Goal: Transaction & Acquisition: Purchase product/service

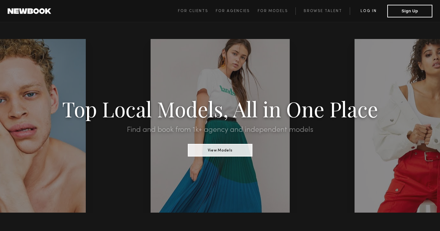
click at [368, 12] on link "Log in" at bounding box center [367, 11] width 37 height 8
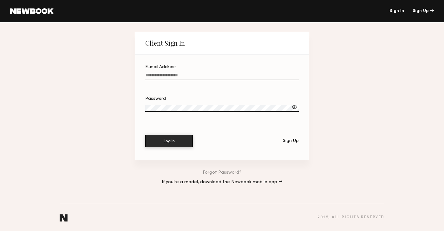
type input "**********"
click at [169, 141] on button "Log In" at bounding box center [169, 141] width 48 height 13
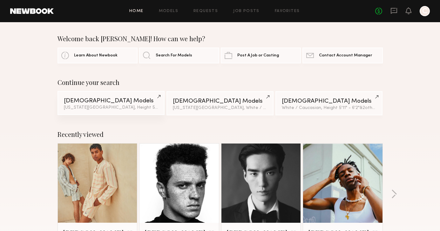
scroll to position [8, 0]
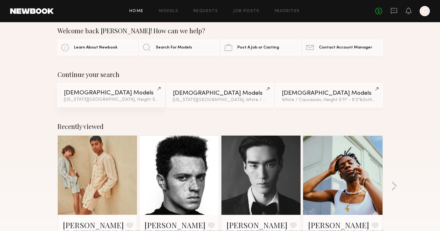
click at [110, 100] on div "New York City, Height 5'11" - 6'2" & 2 other filter s + 2" at bounding box center [111, 100] width 94 height 4
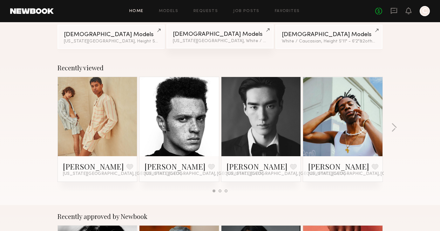
scroll to position [67, 0]
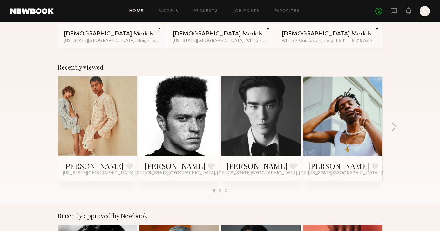
click at [99, 110] on link at bounding box center [97, 115] width 39 height 79
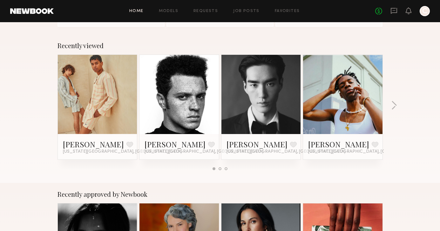
scroll to position [76, 0]
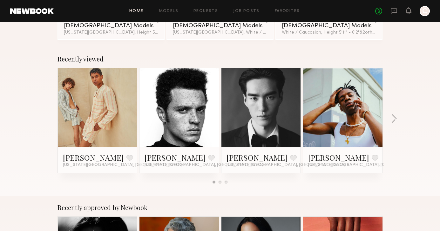
click at [390, 119] on div "Recently viewed Malachi I. Favorite New York City, NY Jalin G. Favorite New Yor…" at bounding box center [220, 122] width 440 height 149
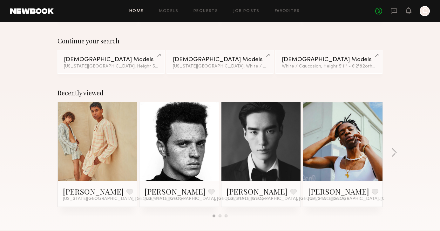
scroll to position [60, 0]
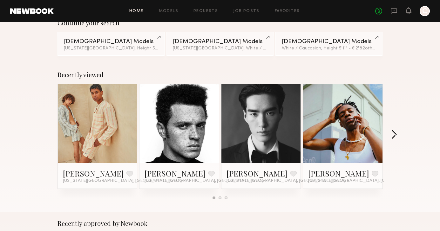
click at [394, 136] on button "button" at bounding box center [394, 135] width 6 height 10
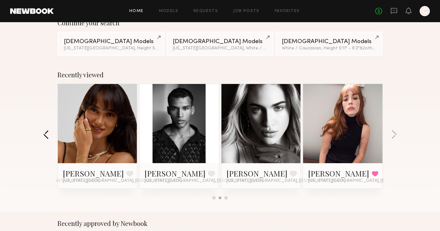
click at [47, 136] on button "button" at bounding box center [46, 135] width 6 height 10
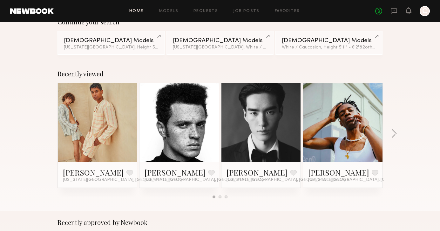
scroll to position [78, 0]
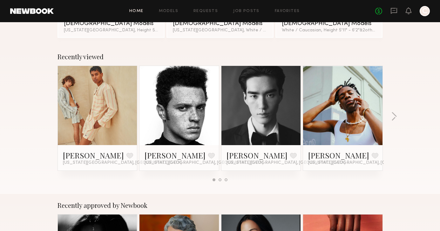
click at [357, 125] on link at bounding box center [342, 105] width 39 height 79
click at [100, 93] on link at bounding box center [97, 105] width 39 height 79
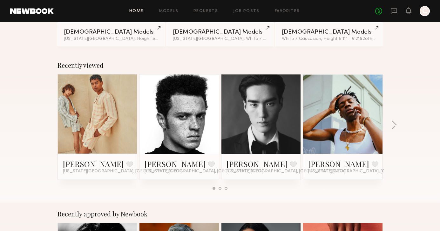
scroll to position [70, 0]
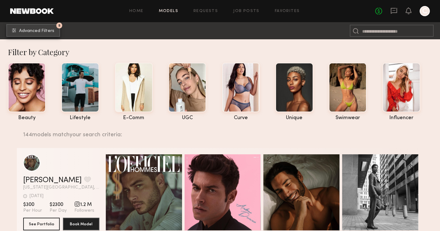
click at [47, 34] on button "5 Advanced Filters" at bounding box center [33, 30] width 54 height 13
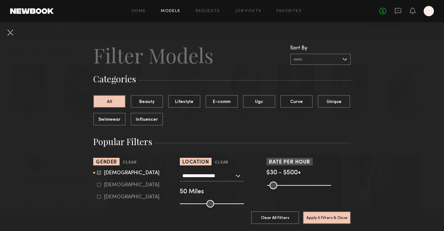
click at [97, 187] on div at bounding box center [99, 185] width 4 height 4
click at [97, 173] on icon at bounding box center [99, 173] width 4 height 4
type input "**"
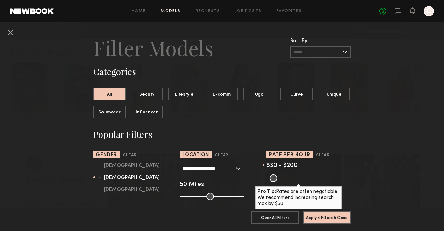
drag, startPoint x: 325, startPoint y: 179, endPoint x: 288, endPoint y: 181, distance: 36.5
click at [288, 181] on input "range" at bounding box center [299, 179] width 64 height 8
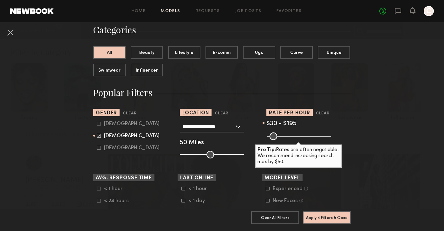
scroll to position [50, 0]
drag, startPoint x: 287, startPoint y: 138, endPoint x: 283, endPoint y: 139, distance: 3.8
type input "***"
click at [283, 139] on input "range" at bounding box center [299, 136] width 64 height 8
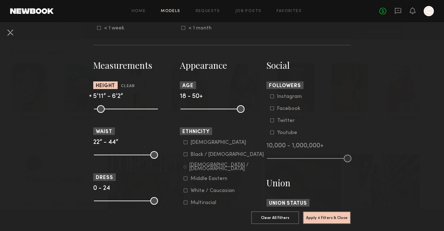
scroll to position [268, 0]
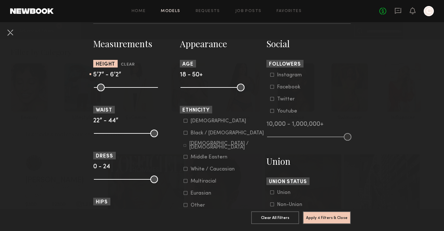
drag, startPoint x: 129, startPoint y: 88, endPoint x: 124, endPoint y: 89, distance: 4.8
type input "**"
click at [124, 89] on input "range" at bounding box center [126, 88] width 64 height 8
drag, startPoint x: 138, startPoint y: 87, endPoint x: 134, endPoint y: 88, distance: 3.9
type input "**"
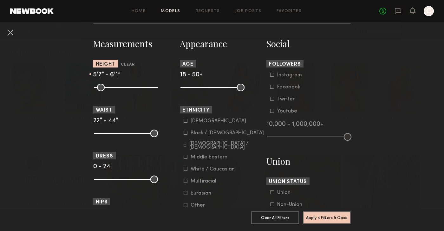
click at [134, 88] on input "range" at bounding box center [126, 88] width 64 height 8
type input "**"
click at [123, 88] on input "range" at bounding box center [126, 88] width 64 height 8
drag, startPoint x: 93, startPoint y: 182, endPoint x: 101, endPoint y: 181, distance: 8.3
type input "*"
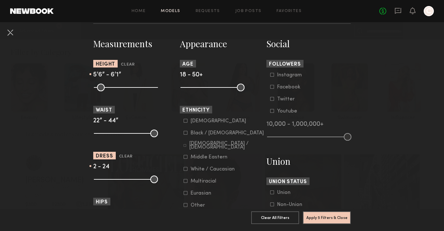
click at [101, 181] on input "range" at bounding box center [126, 180] width 64 height 8
drag, startPoint x: 150, startPoint y: 177, endPoint x: 113, endPoint y: 180, distance: 36.6
type input "*"
click at [113, 180] on input "range" at bounding box center [126, 180] width 64 height 8
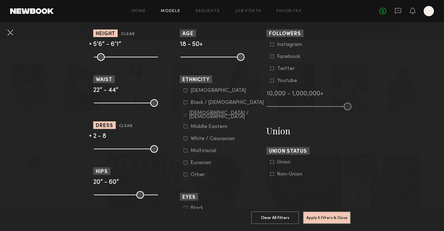
scroll to position [300, 0]
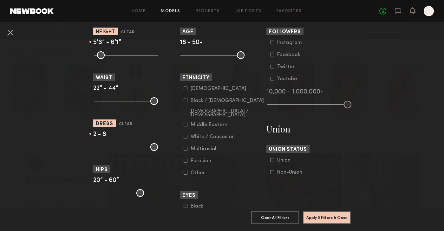
click at [184, 89] on icon at bounding box center [186, 89] width 4 height 4
click at [184, 102] on icon at bounding box center [186, 101] width 4 height 4
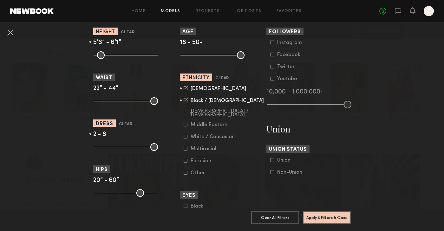
click at [184, 112] on icon at bounding box center [185, 113] width 3 height 3
click at [184, 126] on icon at bounding box center [185, 124] width 3 height 3
click at [184, 149] on icon at bounding box center [186, 149] width 4 height 4
click at [184, 162] on icon at bounding box center [185, 160] width 3 height 3
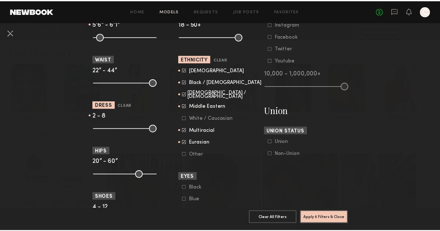
scroll to position [328, 0]
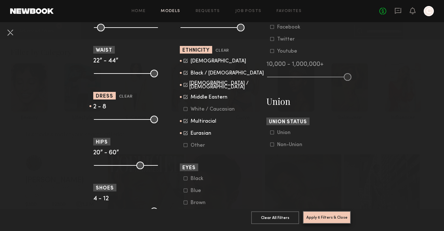
click at [327, 213] on button "Apply 6 Filters & Close" at bounding box center [327, 217] width 48 height 13
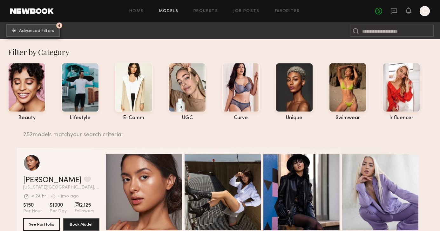
click at [43, 30] on span "Advanced Filters" at bounding box center [36, 31] width 35 height 4
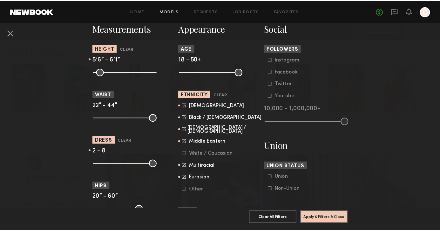
scroll to position [310, 0]
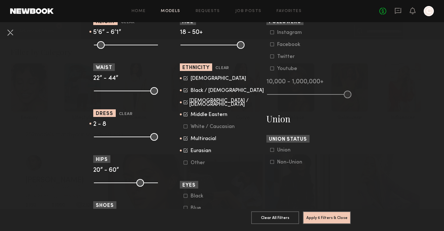
click at [184, 127] on icon at bounding box center [186, 127] width 4 height 4
click at [184, 162] on icon at bounding box center [186, 163] width 4 height 4
click at [310, 211] on button "Apply 6 Filters & Close" at bounding box center [327, 217] width 48 height 13
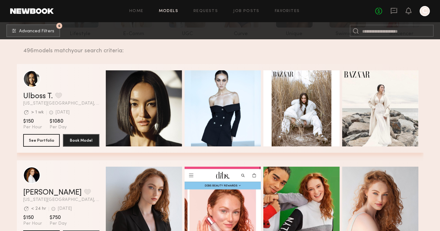
scroll to position [83, 0]
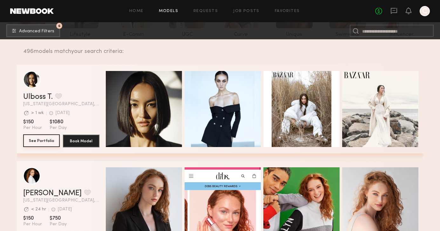
click at [47, 140] on button "See Portfolio" at bounding box center [41, 141] width 36 height 13
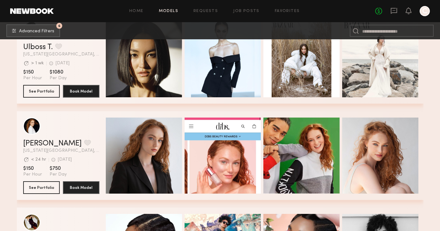
scroll to position [134, 0]
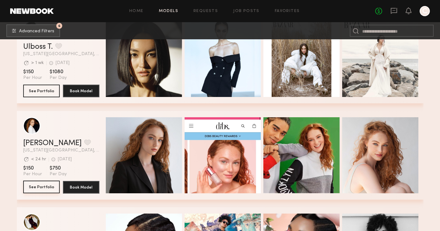
click at [39, 187] on button "See Portfolio" at bounding box center [41, 187] width 36 height 13
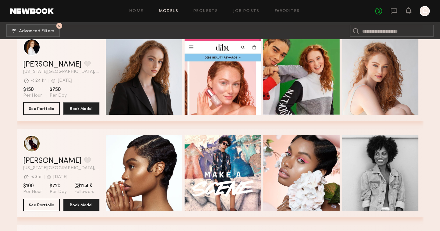
scroll to position [233, 0]
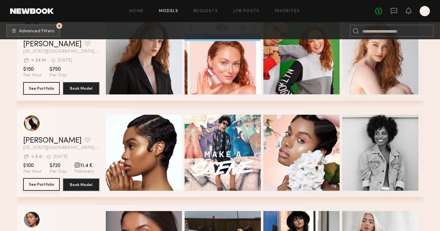
click at [46, 189] on button "See Portfolio" at bounding box center [41, 184] width 36 height 13
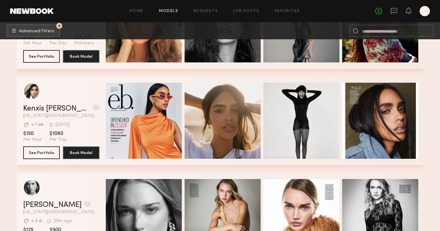
scroll to position [941, 0]
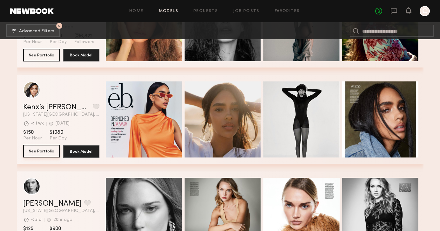
click at [48, 152] on button "See Portfolio" at bounding box center [41, 151] width 36 height 13
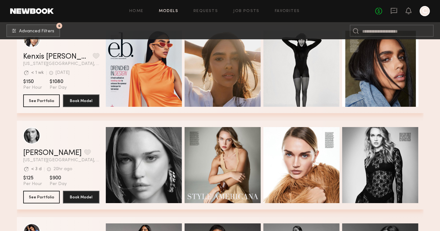
scroll to position [1009, 0]
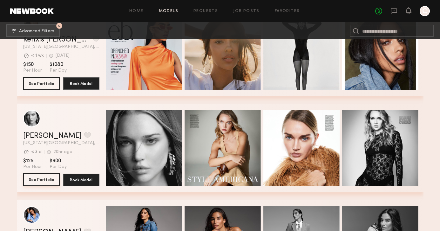
click at [45, 180] on button "See Portfolio" at bounding box center [41, 180] width 36 height 13
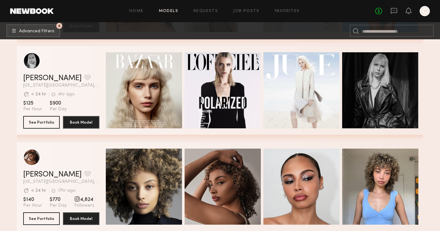
scroll to position [1453, 0]
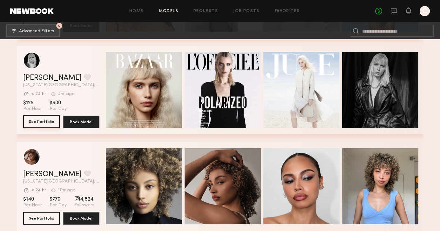
click at [50, 121] on button "See Portfolio" at bounding box center [41, 122] width 36 height 13
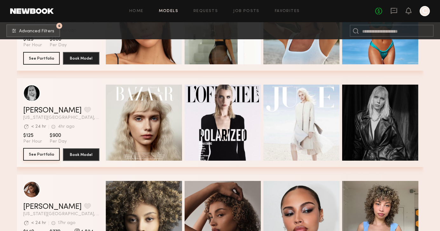
click at [47, 151] on button "See Portfolio" at bounding box center [41, 154] width 36 height 13
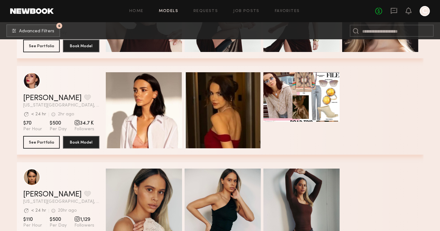
scroll to position [2399, 0]
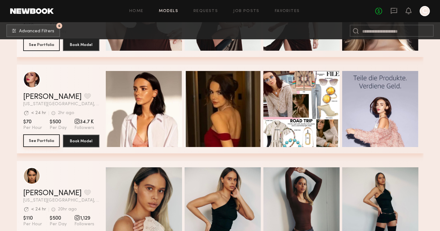
click at [46, 142] on button "See Portfolio" at bounding box center [41, 141] width 36 height 13
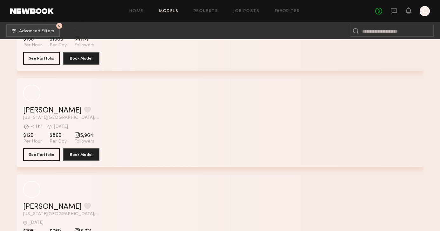
scroll to position [4122, 0]
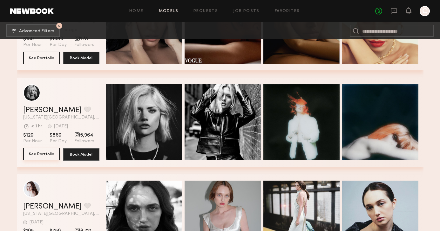
click at [37, 151] on button "See Portfolio" at bounding box center [41, 154] width 36 height 13
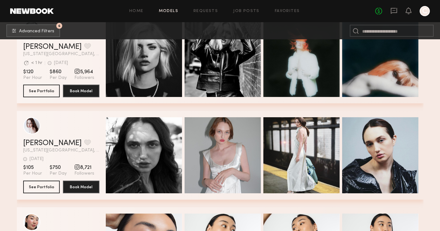
scroll to position [4187, 0]
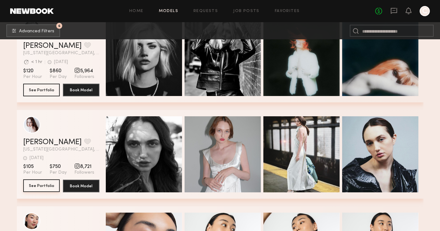
click at [43, 185] on button "See Portfolio" at bounding box center [41, 186] width 36 height 13
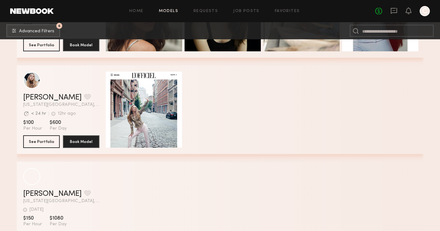
scroll to position [4715, 0]
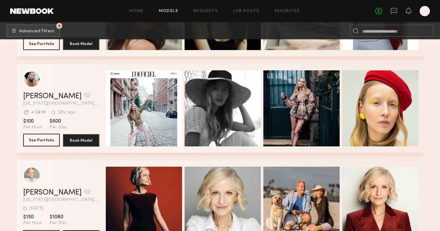
click at [40, 144] on button "See Portfolio" at bounding box center [41, 140] width 36 height 13
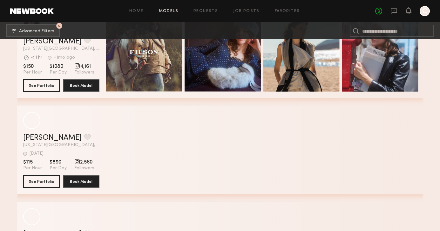
scroll to position [5842, 0]
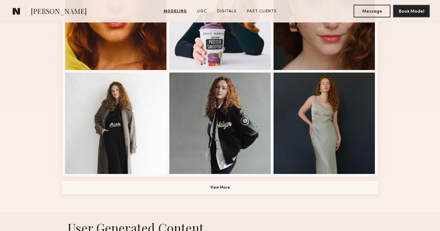
scroll to position [455, 0]
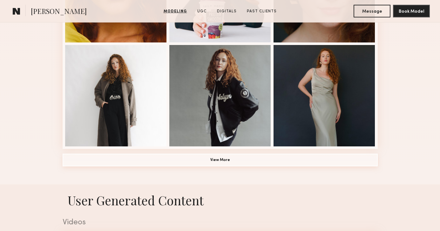
click at [214, 164] on button "View More" at bounding box center [220, 160] width 315 height 13
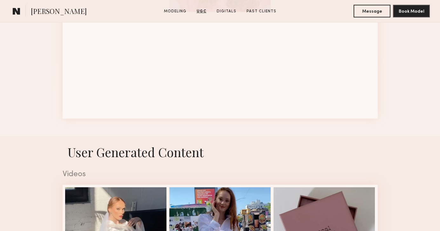
scroll to position [686, 0]
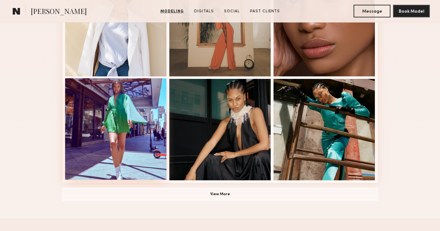
scroll to position [421, 0]
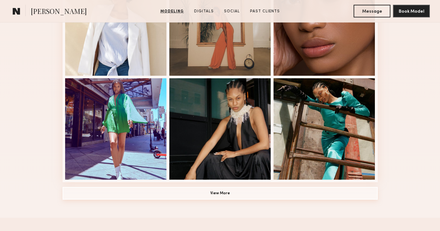
click at [225, 193] on button "View More" at bounding box center [220, 193] width 315 height 13
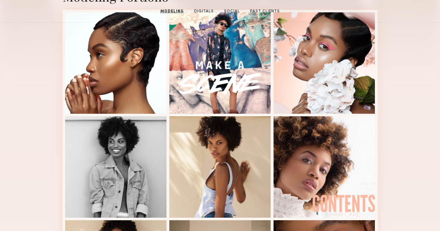
scroll to position [107, 0]
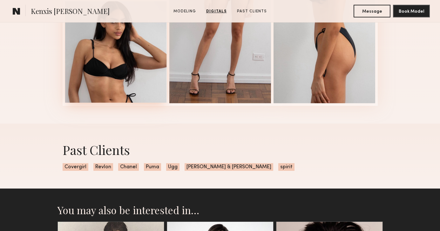
scroll to position [802, 0]
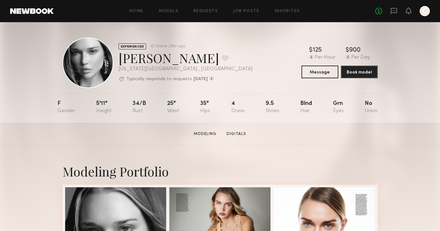
scroll to position [0, 0]
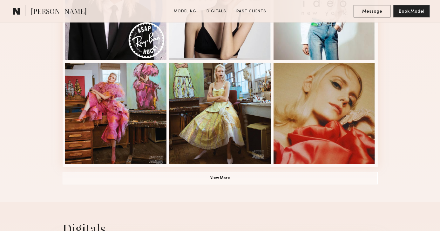
scroll to position [437, 0]
click at [199, 180] on button "View More" at bounding box center [220, 177] width 315 height 13
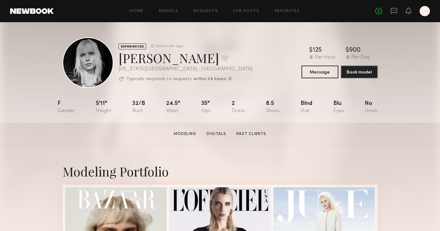
scroll to position [0, 0]
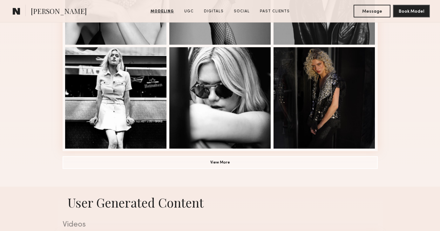
scroll to position [480, 0]
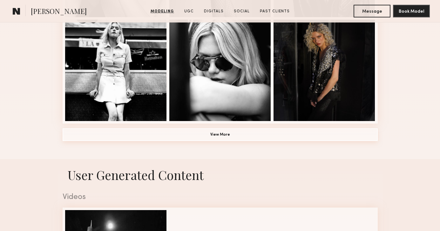
click at [193, 132] on button "View More" at bounding box center [220, 135] width 315 height 13
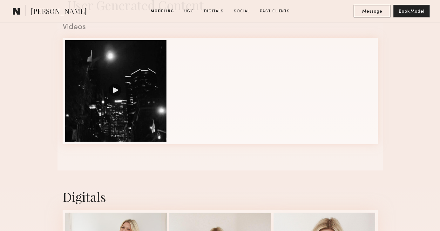
scroll to position [746, 0]
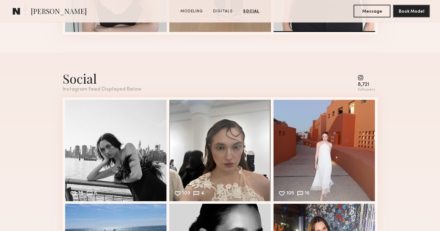
scroll to position [377, 0]
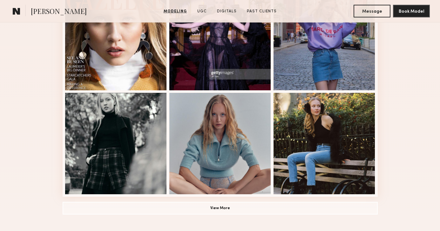
scroll to position [407, 0]
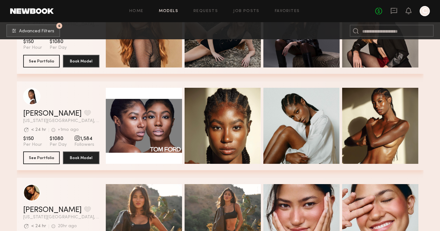
scroll to position [6222, 0]
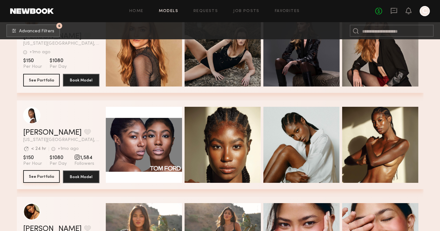
click at [38, 177] on button "See Portfolio" at bounding box center [41, 176] width 36 height 13
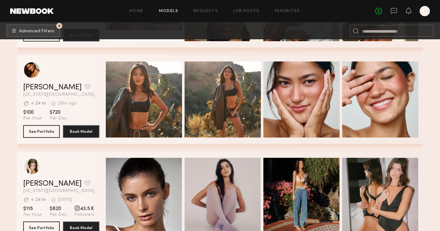
scroll to position [6364, 0]
click at [40, 130] on button "See Portfolio" at bounding box center [41, 131] width 36 height 13
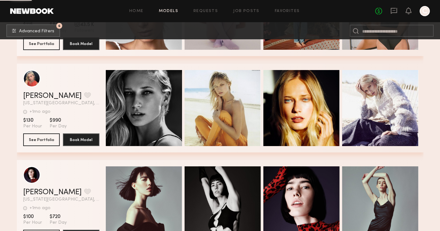
scroll to position [6549, 0]
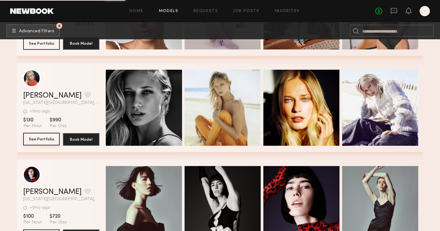
click at [43, 138] on button "See Portfolio" at bounding box center [41, 139] width 36 height 13
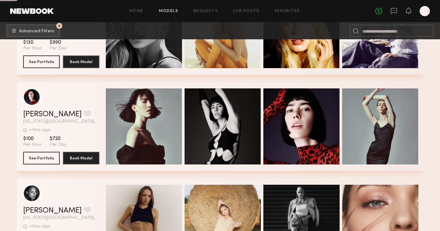
scroll to position [6627, 0]
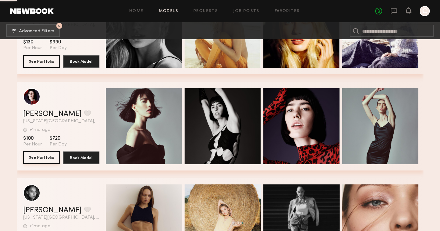
click at [43, 157] on button "See Portfolio" at bounding box center [41, 157] width 36 height 13
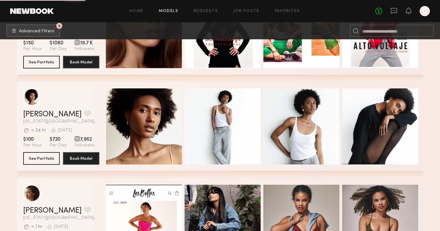
scroll to position [7884, 0]
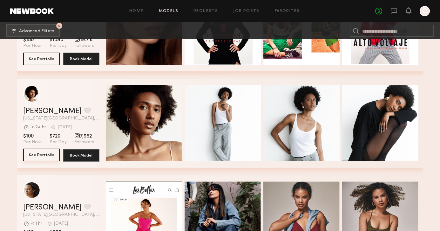
click at [37, 153] on button "See Portfolio" at bounding box center [41, 155] width 36 height 13
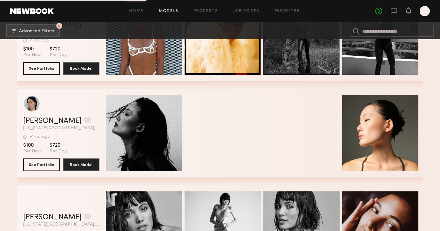
scroll to position [11380, 0]
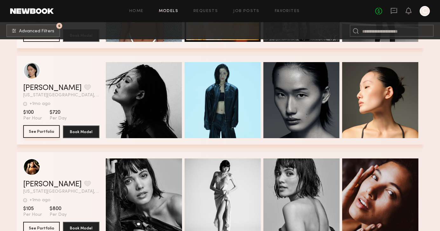
click at [45, 131] on button "See Portfolio" at bounding box center [41, 131] width 36 height 13
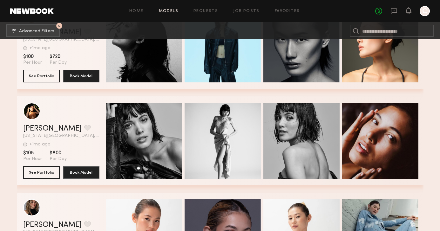
scroll to position [11440, 0]
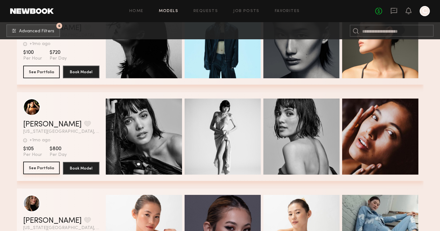
click at [47, 165] on button "See Portfolio" at bounding box center [41, 168] width 36 height 13
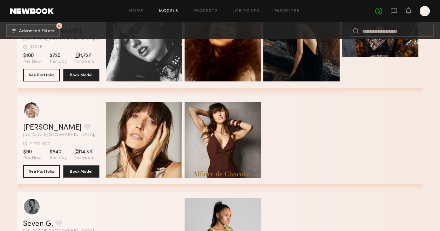
scroll to position [15395, 0]
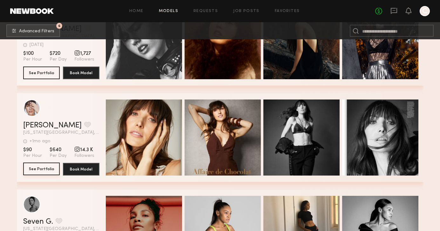
click at [42, 169] on button "See Portfolio" at bounding box center [41, 169] width 36 height 13
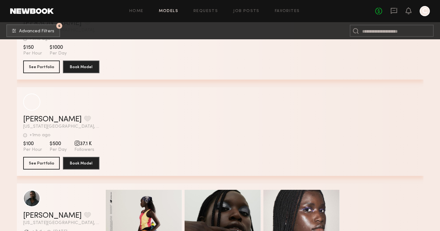
scroll to position [18007, 0]
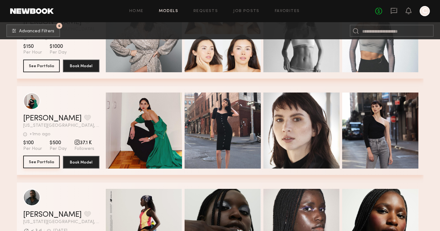
click at [46, 159] on button "See Portfolio" at bounding box center [41, 162] width 36 height 13
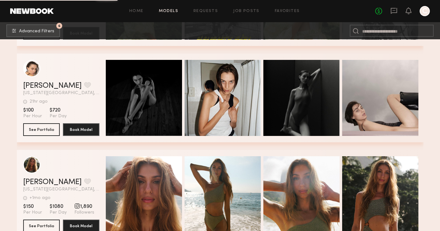
scroll to position [18330, 0]
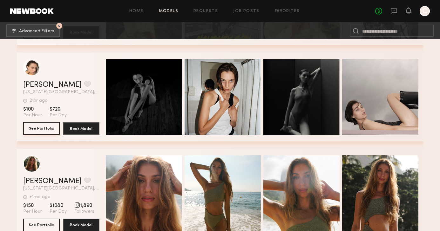
click at [42, 124] on button "See Portfolio" at bounding box center [41, 128] width 36 height 13
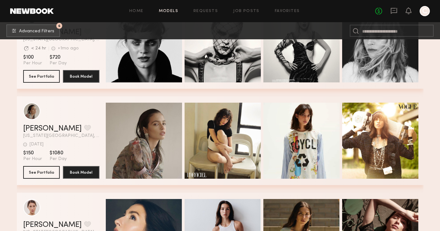
scroll to position [18576, 0]
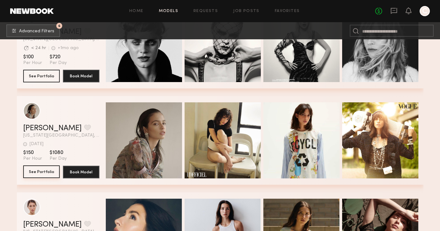
click at [47, 175] on button "See Portfolio" at bounding box center [41, 172] width 36 height 13
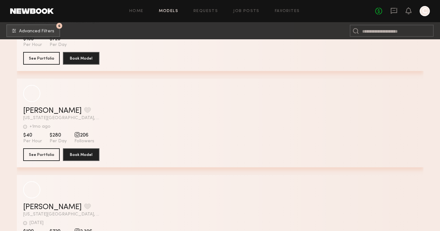
scroll to position [21295, 0]
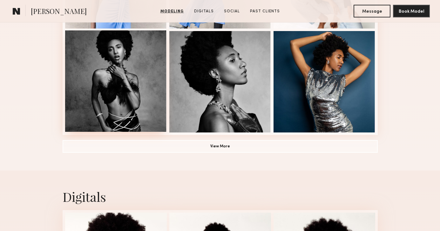
scroll to position [478, 0]
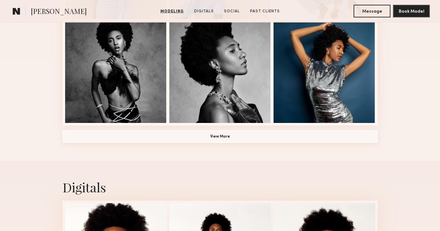
click at [200, 143] on button "View More" at bounding box center [220, 136] width 315 height 13
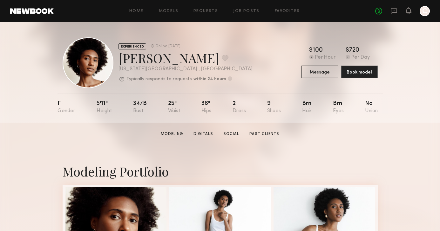
scroll to position [0, 0]
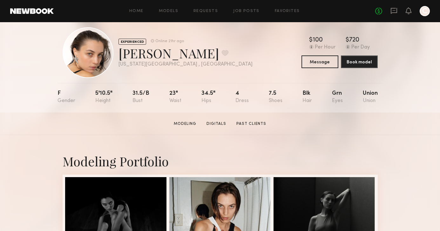
scroll to position [18, 0]
